Goal: Task Accomplishment & Management: Manage account settings

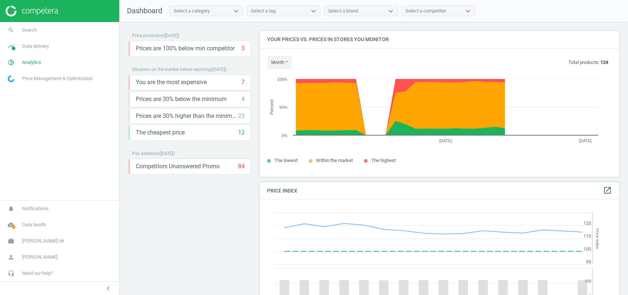
scroll to position [184, 367]
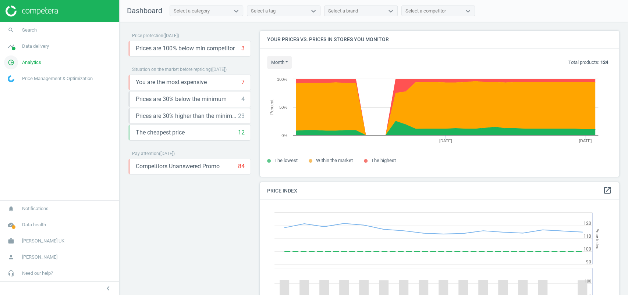
click at [31, 59] on span "Analytics" at bounding box center [31, 62] width 19 height 7
click at [20, 90] on span "Products" at bounding box center [16, 89] width 17 height 6
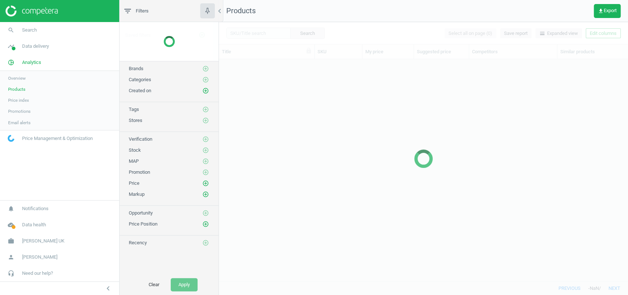
scroll to position [207, 401]
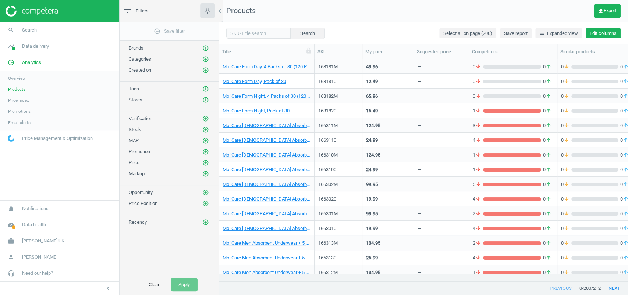
click at [605, 35] on button "Edit columns" at bounding box center [602, 33] width 35 height 10
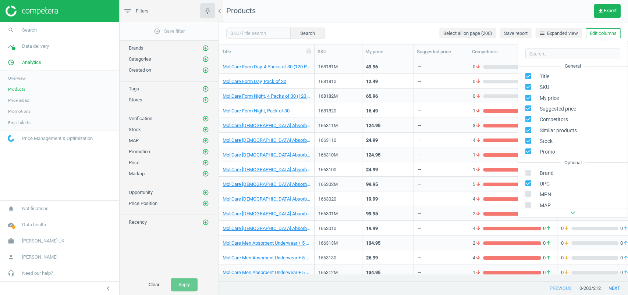
scroll to position [116, 0]
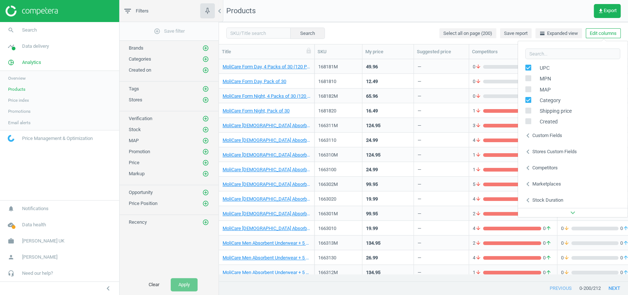
click at [540, 166] on div "Competitors" at bounding box center [544, 168] width 25 height 7
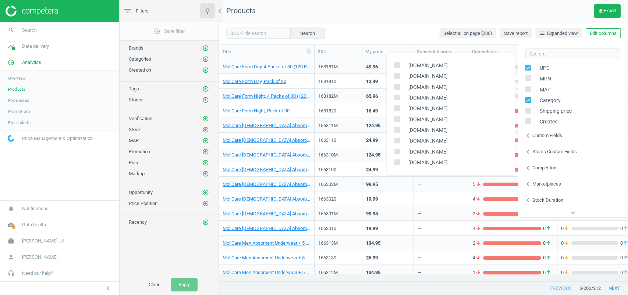
click at [549, 157] on div "chevron_left Stores custom fields" at bounding box center [573, 152] width 110 height 16
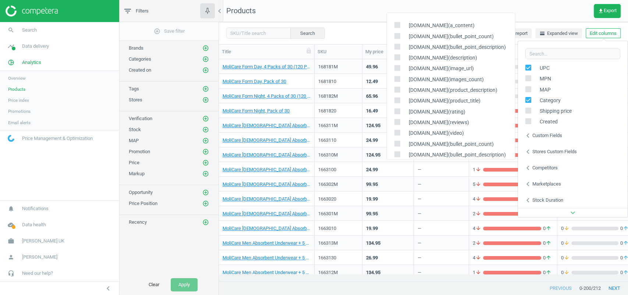
click at [397, 23] on input "checkbox" at bounding box center [396, 25] width 5 height 5
checkbox input "true"
click at [396, 38] on icon at bounding box center [397, 36] width 6 height 6
click at [396, 38] on input "checkbox" at bounding box center [396, 35] width 5 height 5
checkbox input "true"
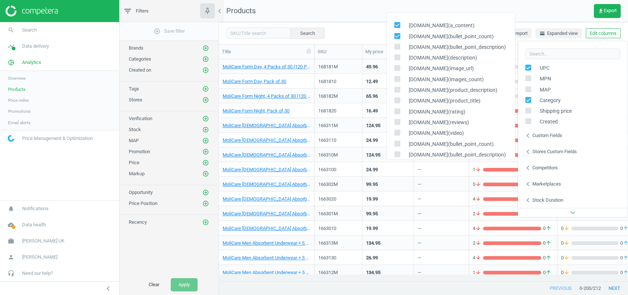
click at [396, 47] on input "checkbox" at bounding box center [396, 46] width 5 height 5
checkbox input "true"
click at [397, 61] on span at bounding box center [397, 59] width 6 height 6
click at [397, 60] on input "checkbox" at bounding box center [396, 57] width 5 height 5
checkbox input "true"
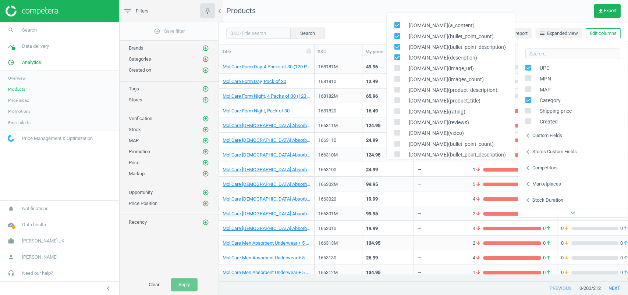
click at [398, 66] on input "checkbox" at bounding box center [396, 68] width 5 height 5
checkbox input "true"
click at [396, 77] on input "checkbox" at bounding box center [396, 79] width 5 height 5
checkbox input "true"
click at [397, 89] on input "checkbox" at bounding box center [396, 89] width 5 height 5
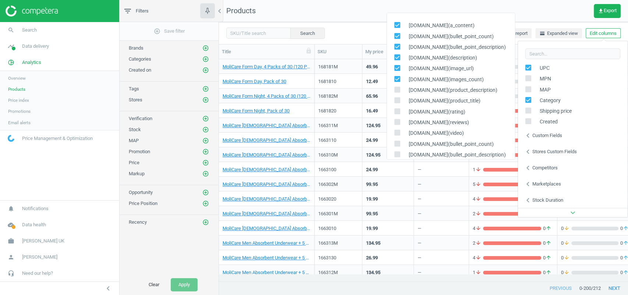
checkbox input "true"
click at [398, 99] on input "checkbox" at bounding box center [396, 100] width 5 height 5
checkbox input "true"
click at [396, 111] on input "checkbox" at bounding box center [396, 111] width 5 height 5
checkbox input "true"
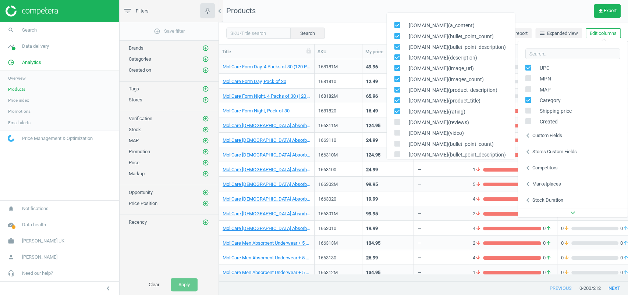
click at [397, 123] on input "checkbox" at bounding box center [396, 122] width 5 height 5
checkbox input "true"
click at [396, 133] on input "checkbox" at bounding box center [396, 133] width 5 height 5
checkbox input "true"
click at [362, 27] on div "Search Select all on page (200) Save report horizontal_split Expanded view Edit…" at bounding box center [423, 33] width 409 height 22
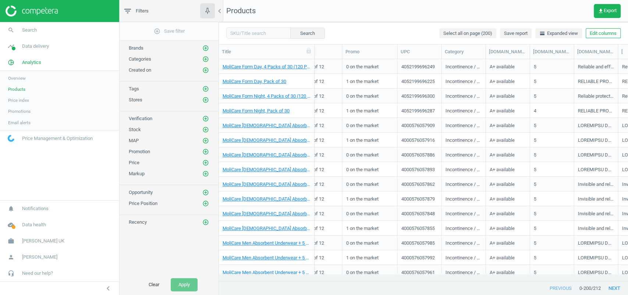
scroll to position [0, 336]
click at [602, 16] on button "get_app Export" at bounding box center [606, 11] width 27 height 14
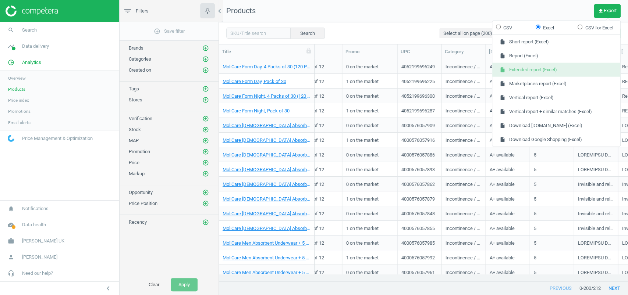
click at [552, 72] on button "insert_drive_file Extended report (Excel)" at bounding box center [556, 70] width 128 height 14
